Goal: Task Accomplishment & Management: Manage account settings

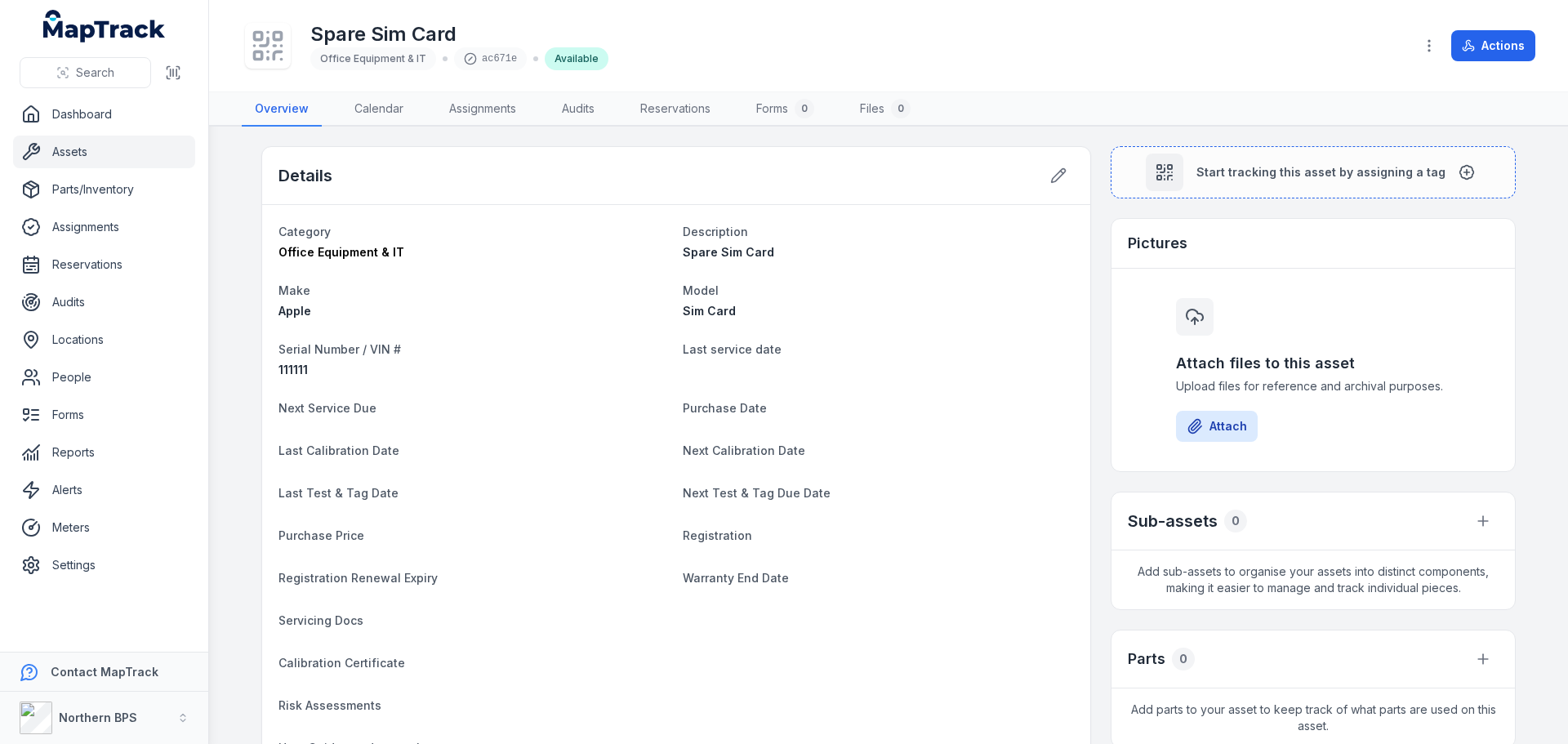
click at [84, 152] on link "Assets" at bounding box center [104, 151] width 182 height 33
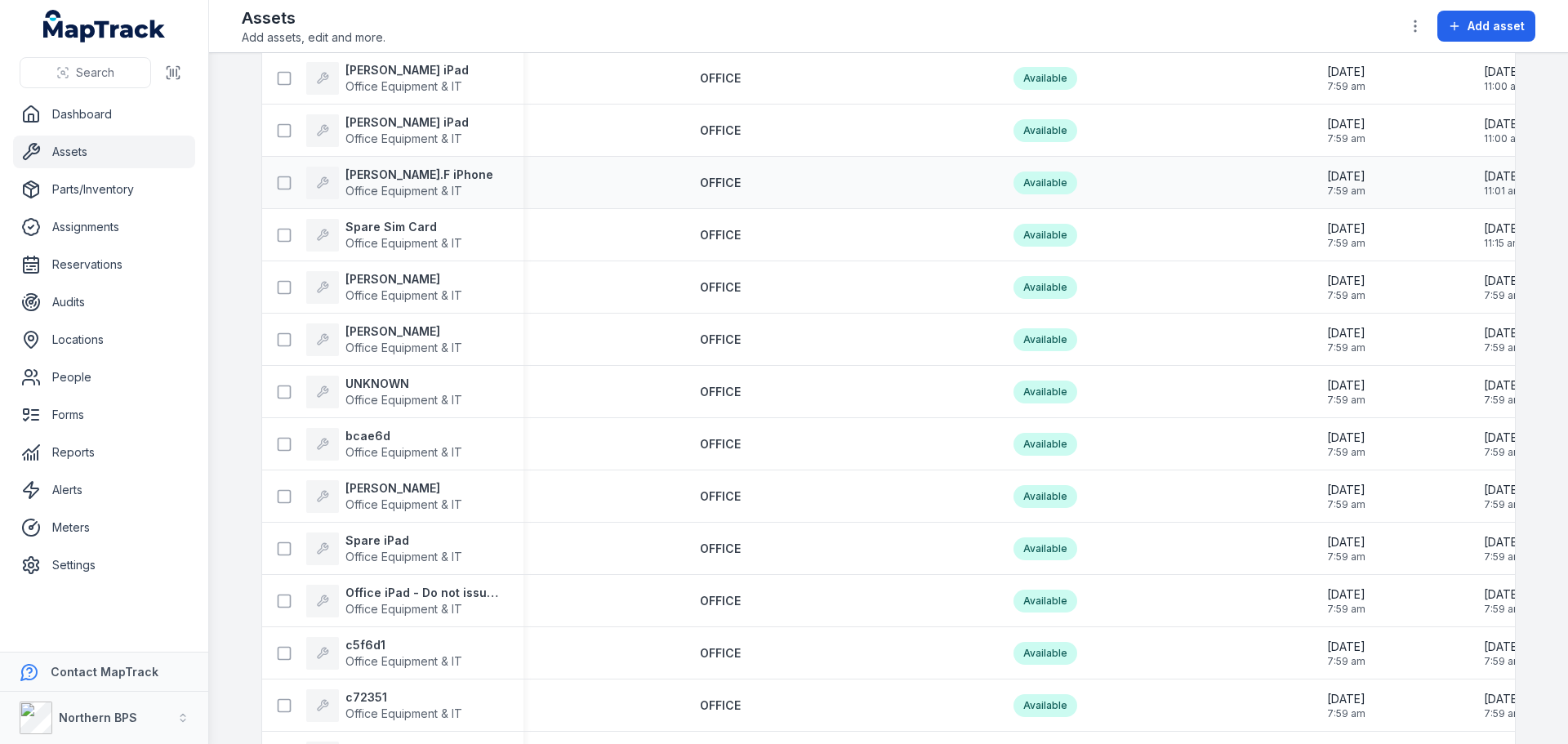
scroll to position [1389, 0]
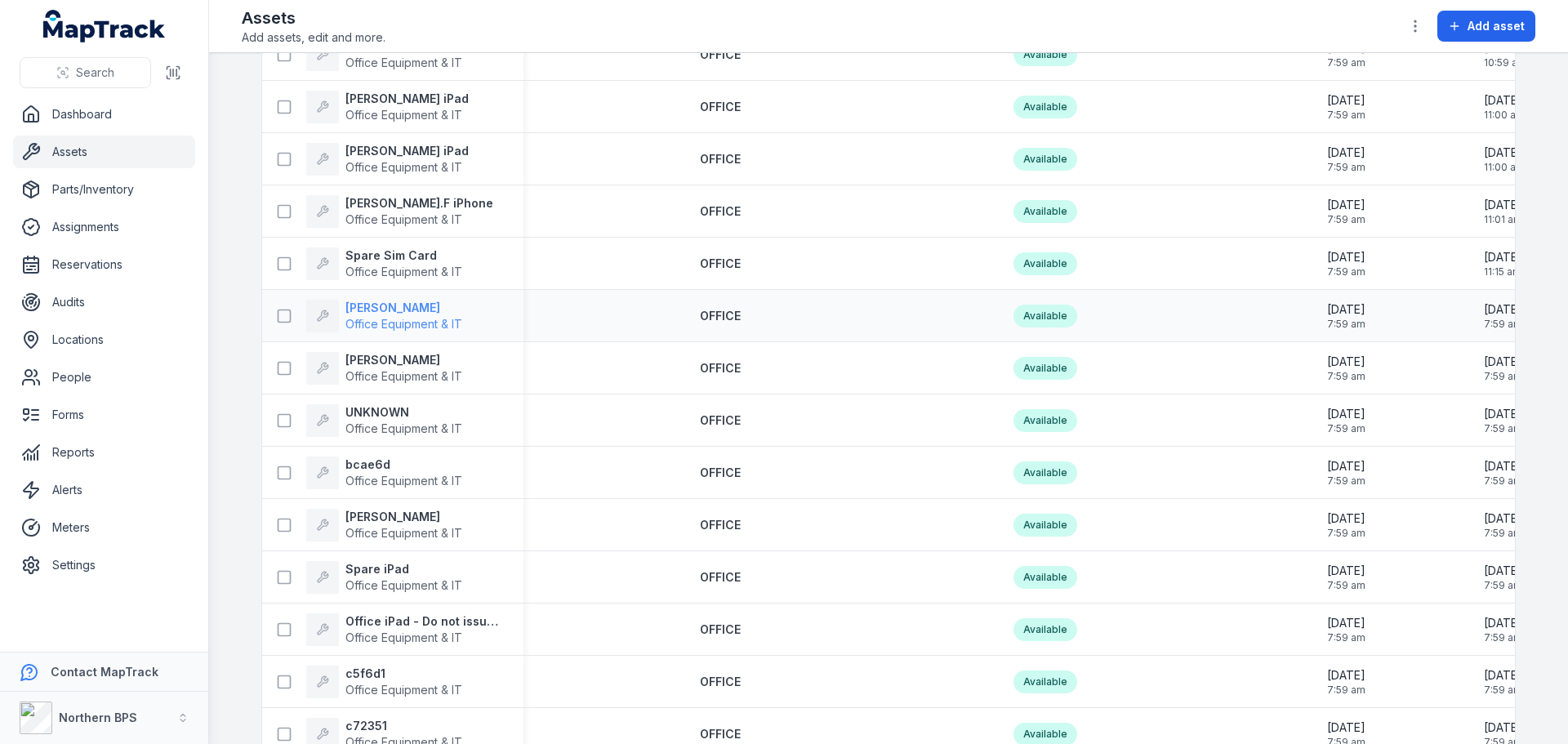
click at [400, 306] on strong "[PERSON_NAME]" at bounding box center [403, 308] width 117 height 16
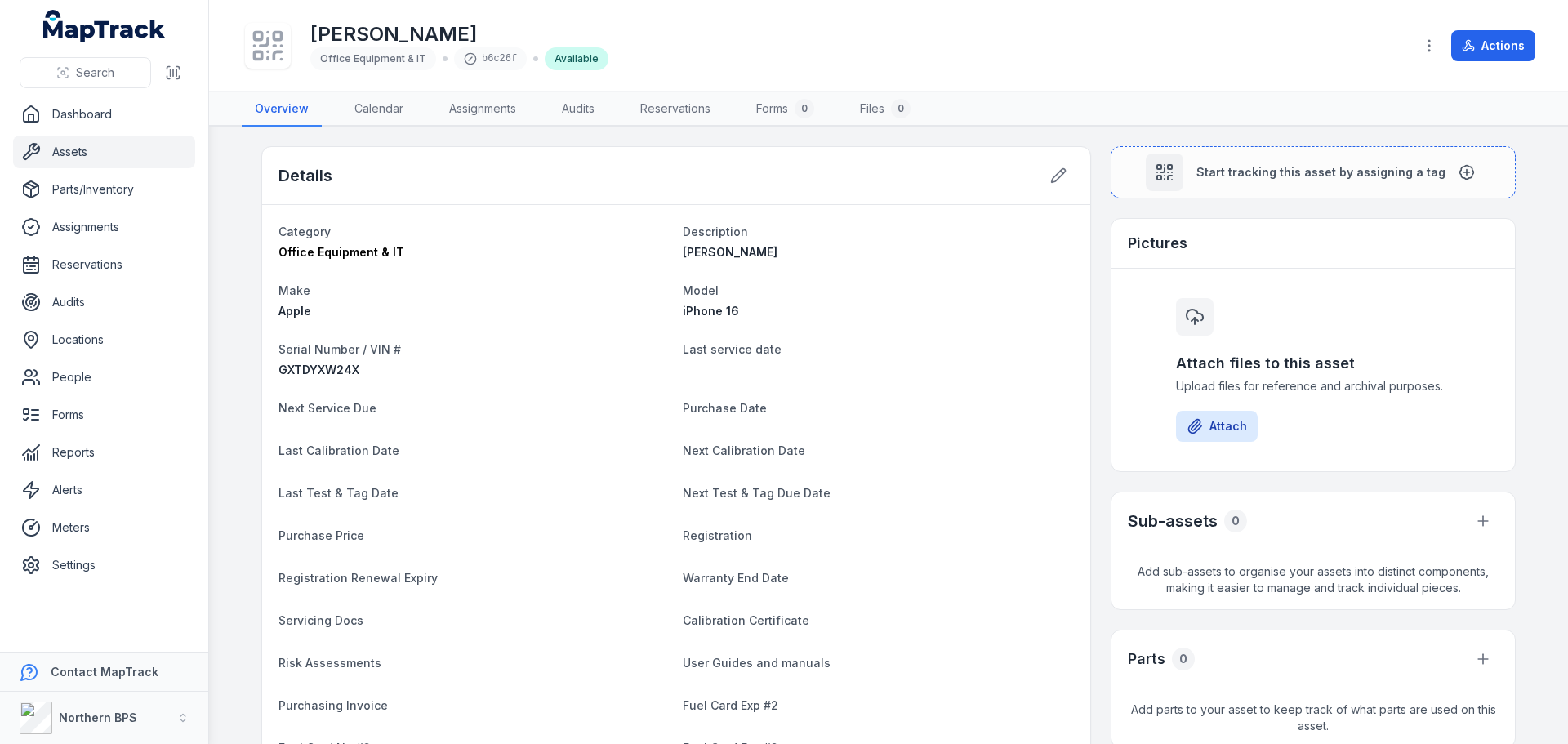
click at [710, 293] on span "Model" at bounding box center [700, 290] width 36 height 14
click at [1426, 48] on icon "button" at bounding box center [1429, 45] width 16 height 16
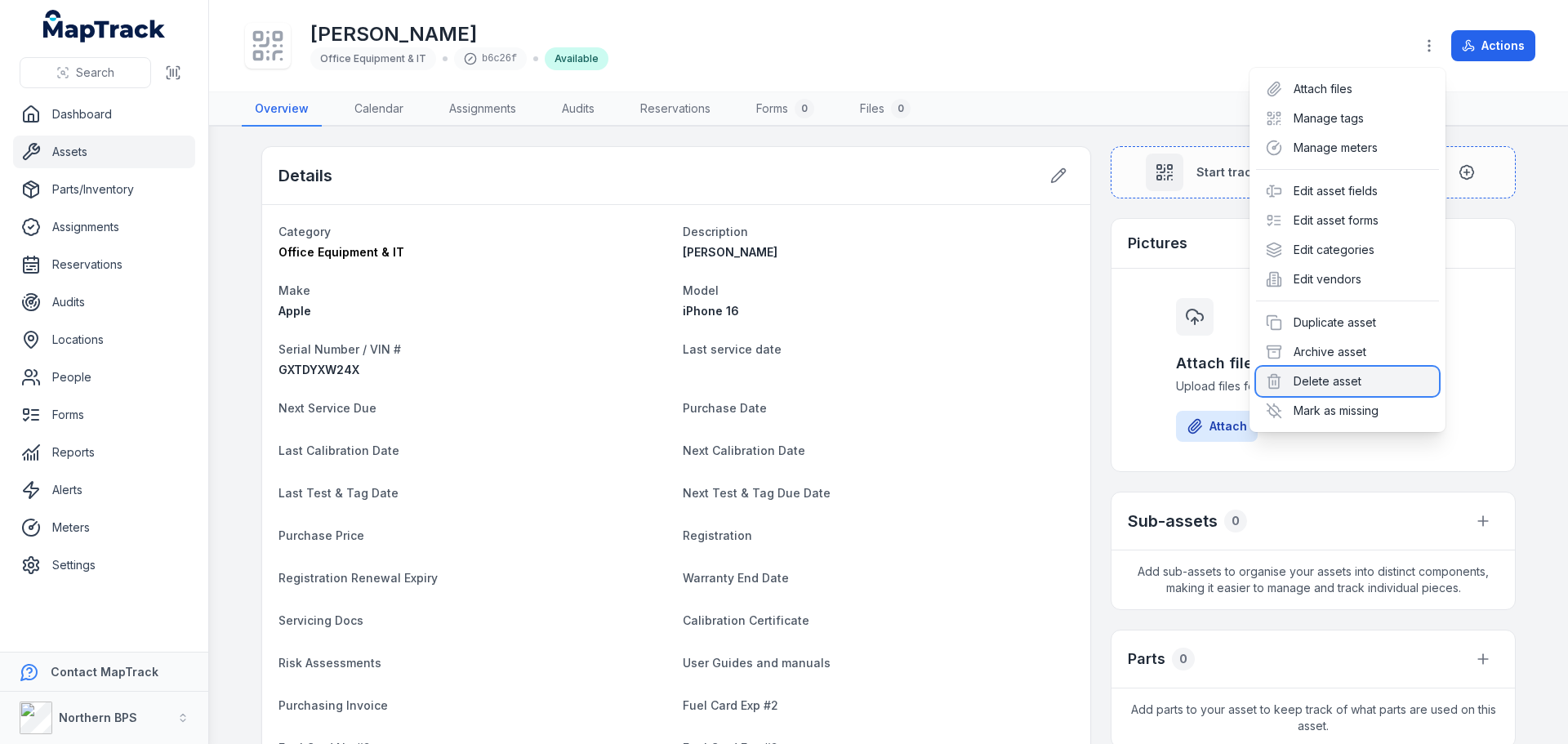
click at [1347, 384] on div "Delete asset" at bounding box center [1347, 381] width 183 height 29
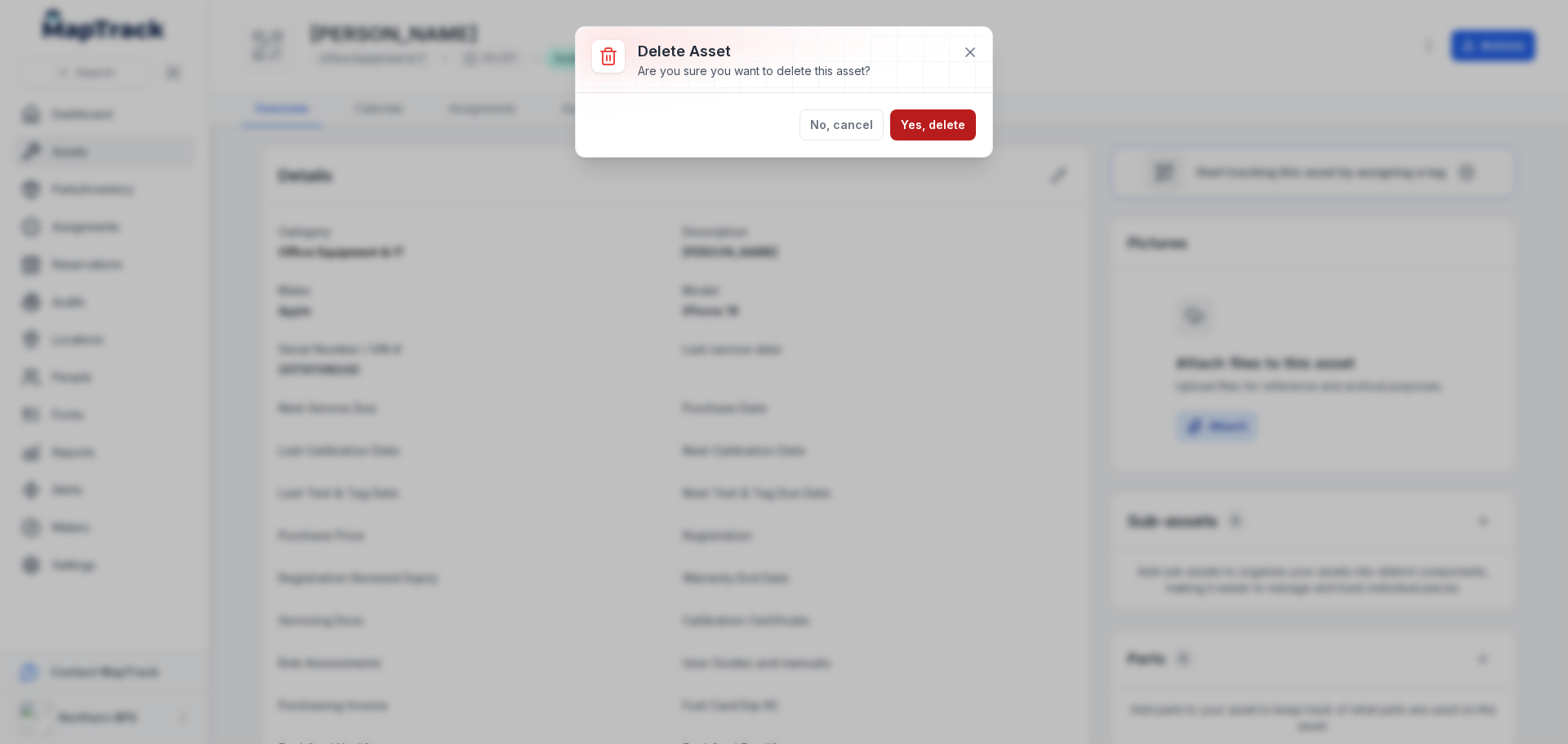
click at [957, 121] on button "Yes, delete" at bounding box center [933, 124] width 86 height 31
